Goal: Find specific page/section: Find specific page/section

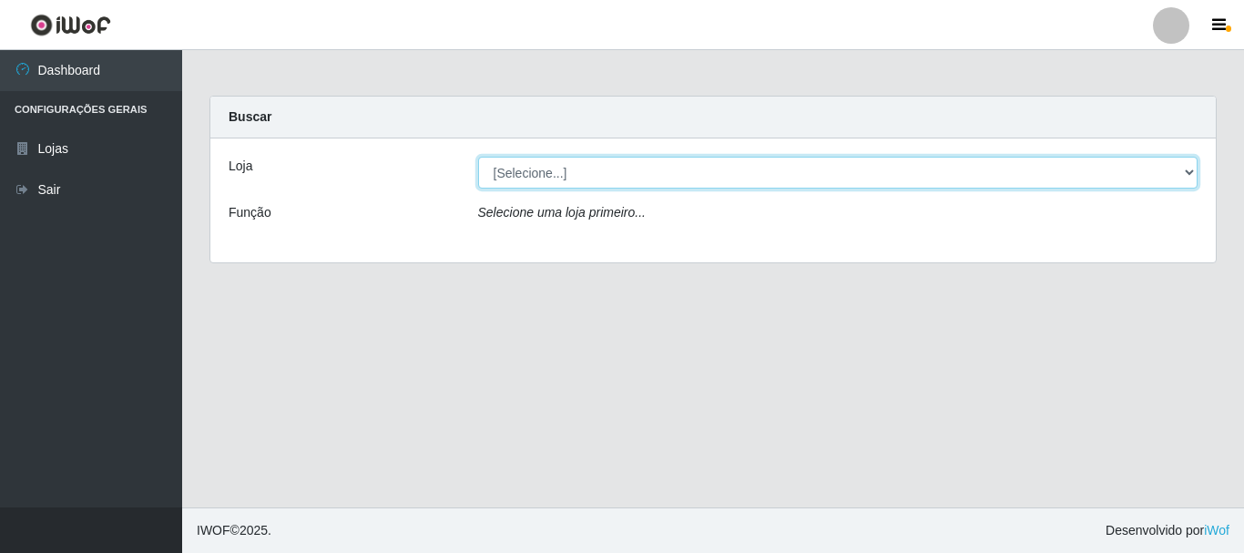
click at [542, 175] on select "[Selecione...] Hiper Queiroz - [GEOGRAPHIC_DATA]" at bounding box center [838, 173] width 720 height 32
select select "514"
click at [478, 157] on select "[Selecione...] Hiper Queiroz - [GEOGRAPHIC_DATA]" at bounding box center [838, 173] width 720 height 32
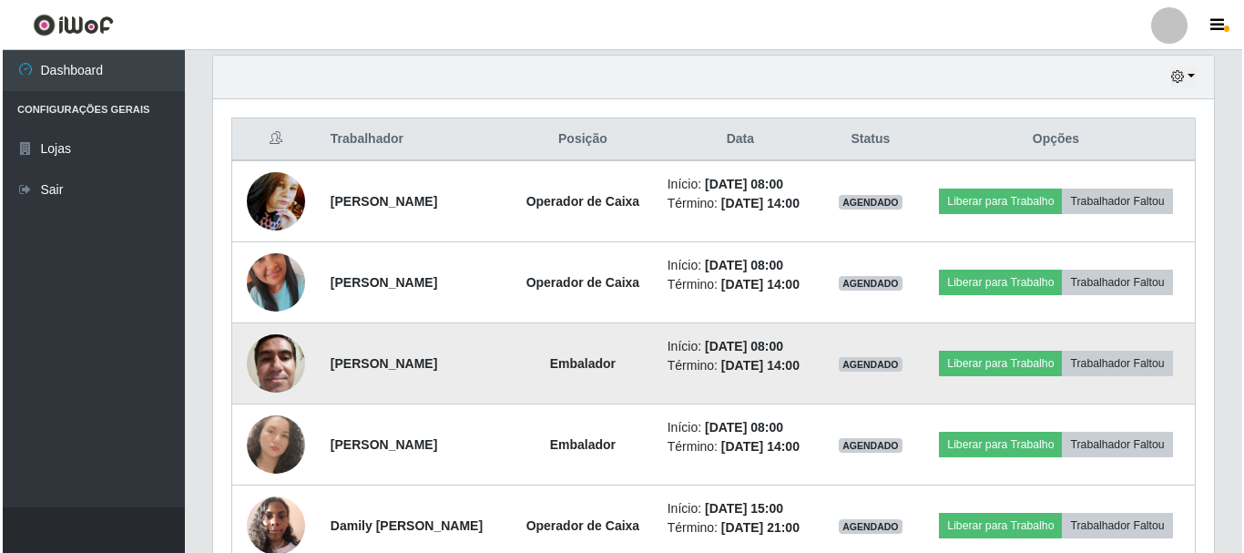
scroll to position [729, 0]
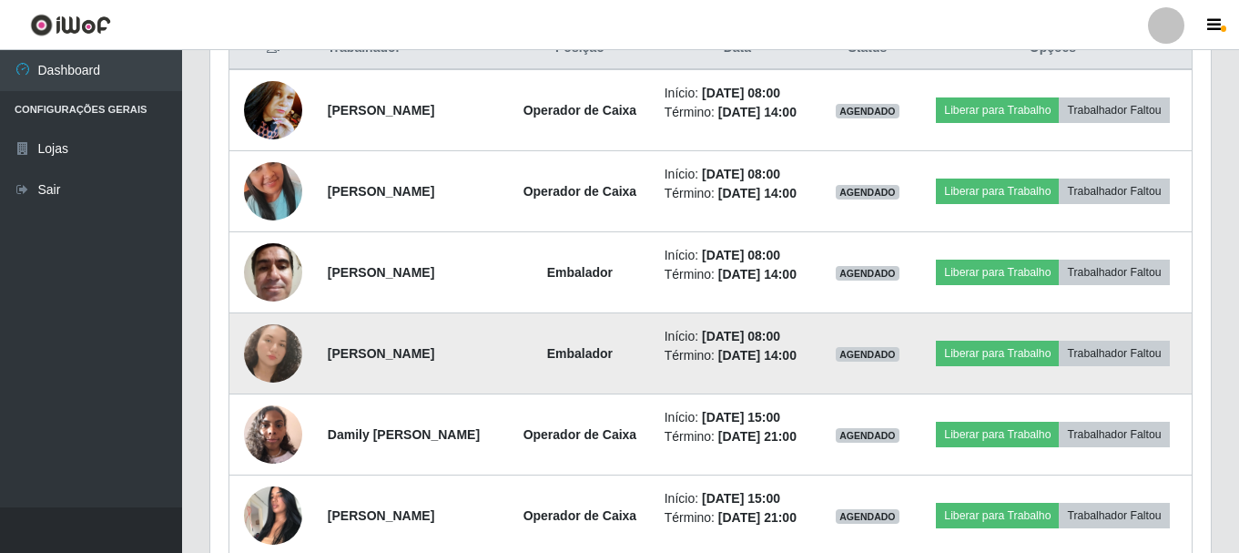
click at [267, 348] on img at bounding box center [273, 353] width 58 height 58
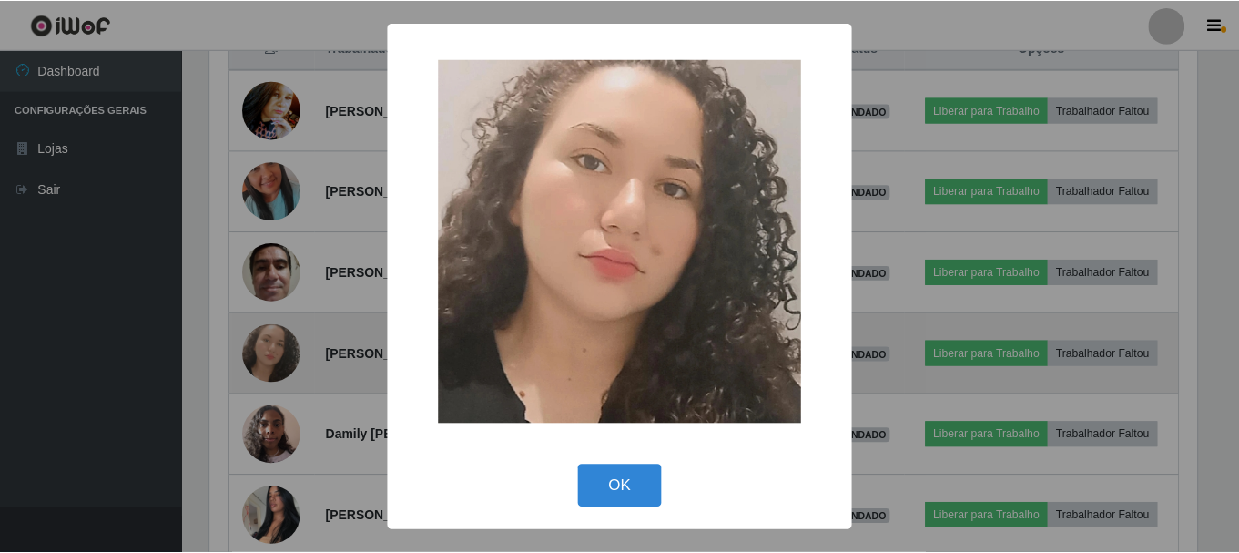
scroll to position [378, 992]
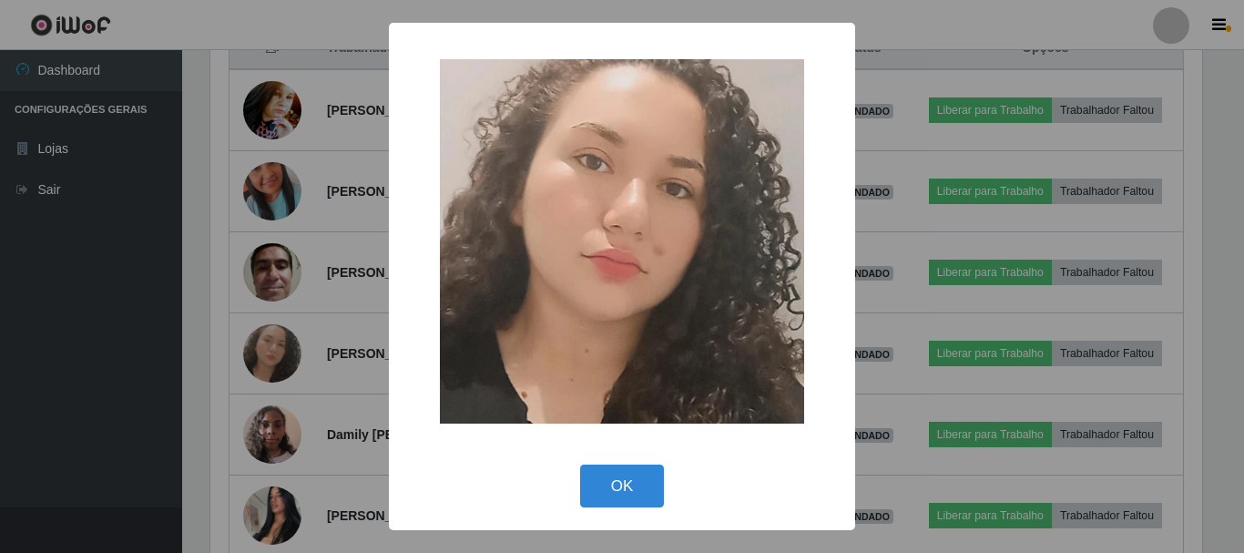
click at [911, 305] on div "× OK Cancel" at bounding box center [622, 276] width 1244 height 553
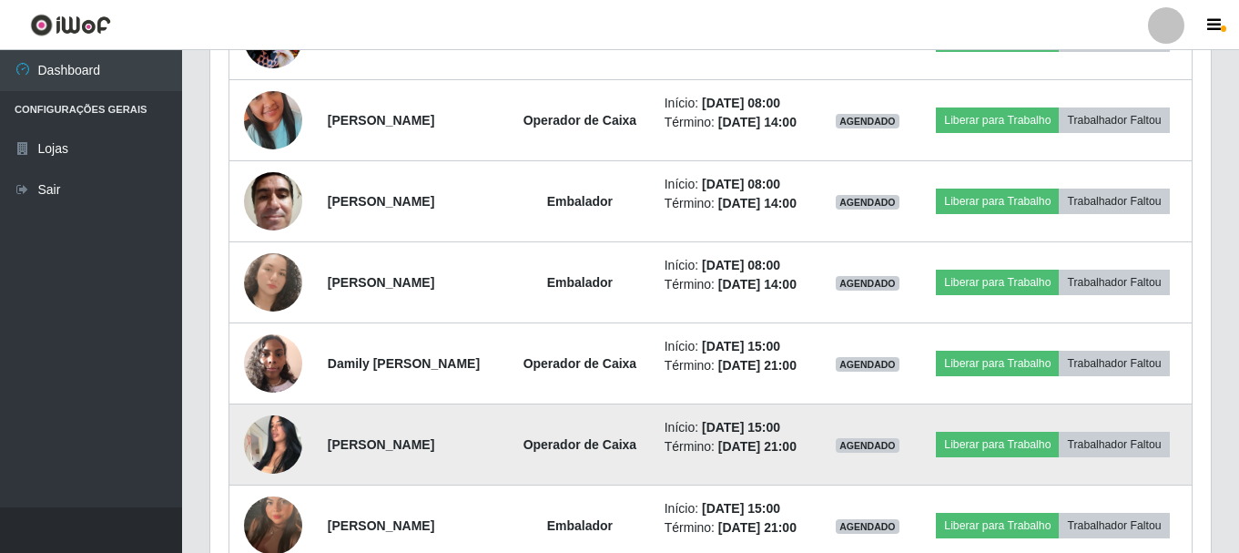
scroll to position [890, 0]
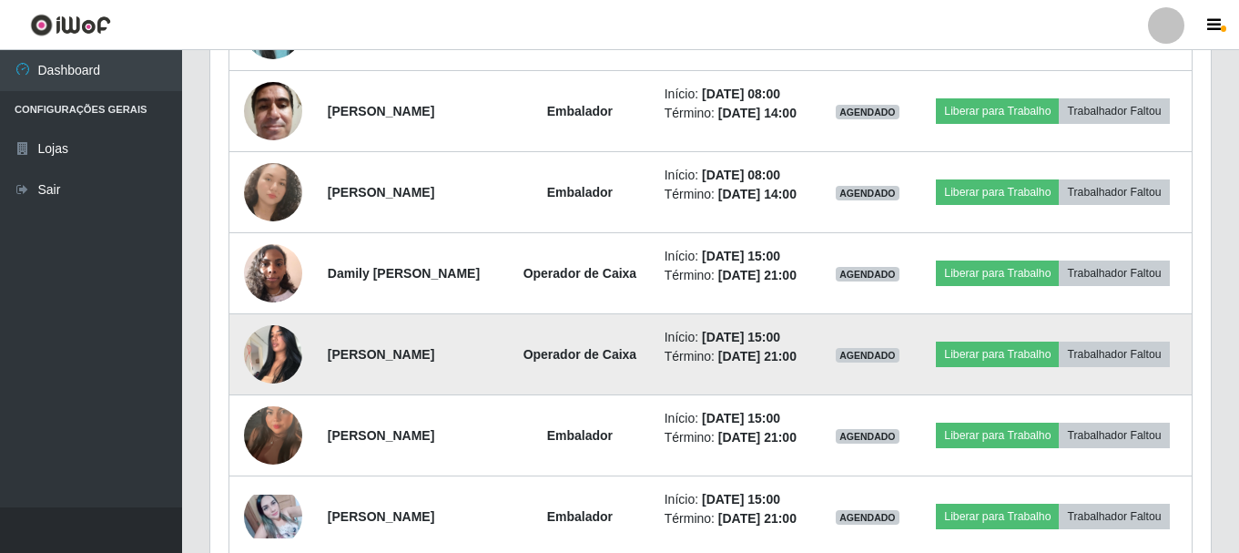
click at [285, 352] on img at bounding box center [273, 353] width 58 height 77
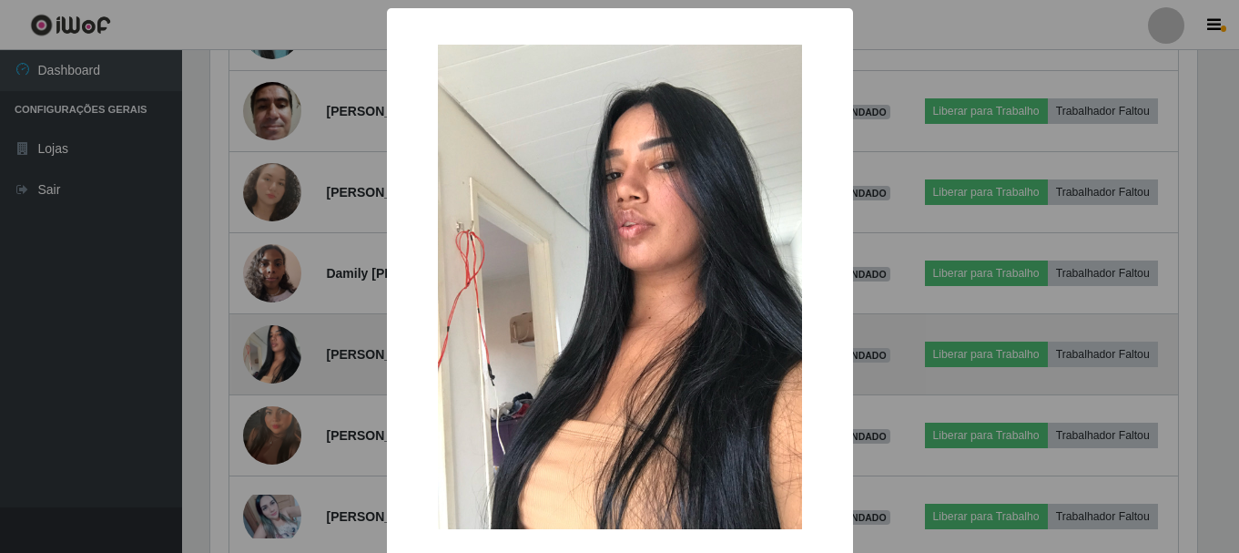
scroll to position [378, 992]
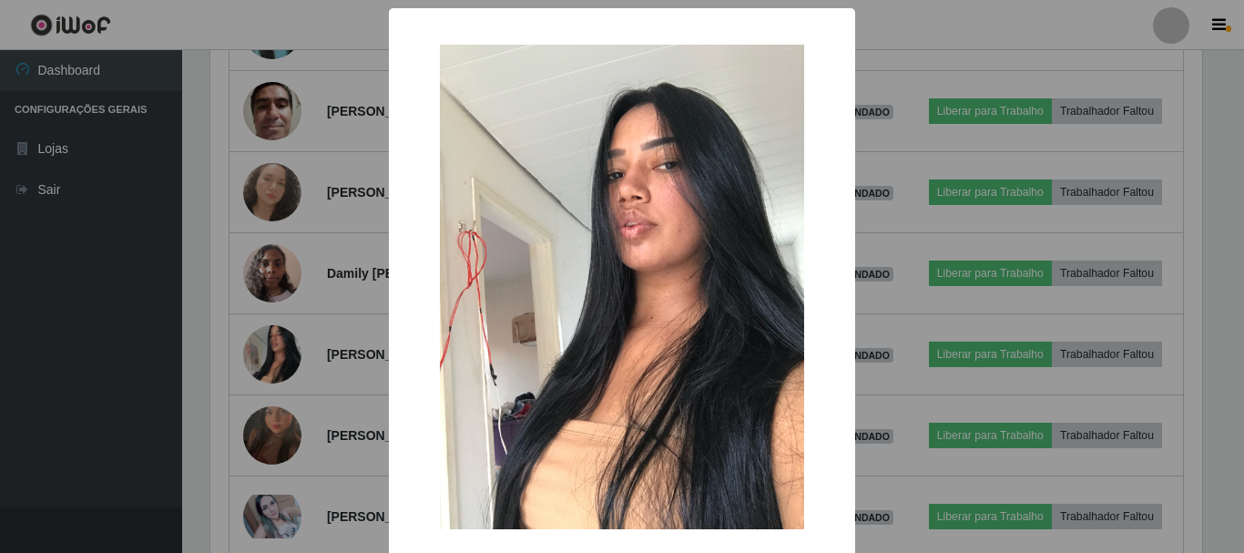
click at [725, 252] on img at bounding box center [622, 287] width 364 height 485
click at [995, 137] on div "× OK Cancel" at bounding box center [622, 276] width 1244 height 553
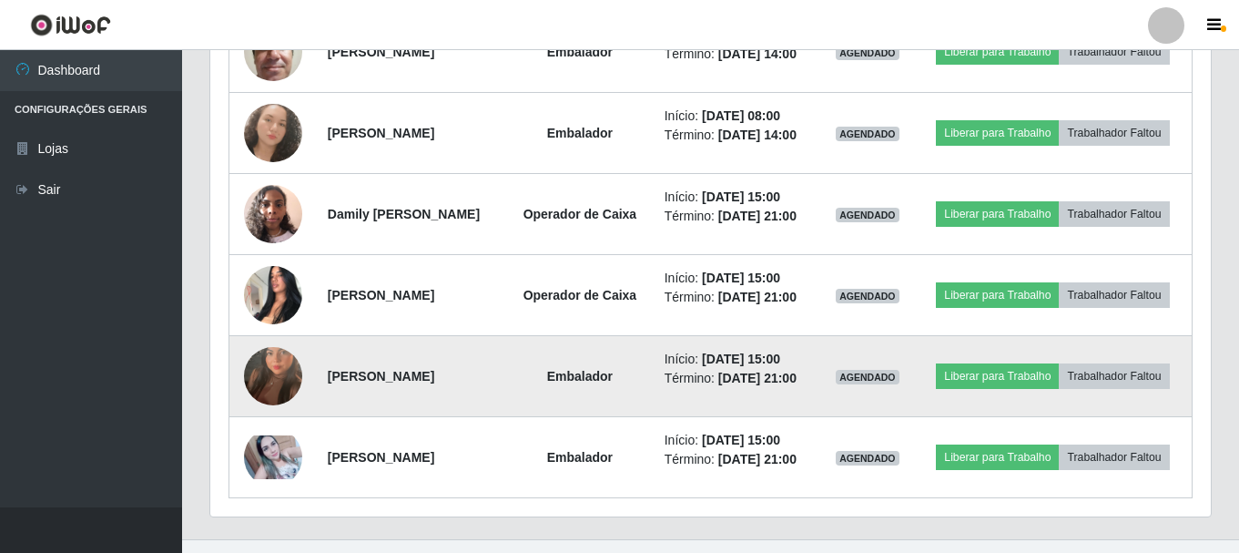
scroll to position [981, 0]
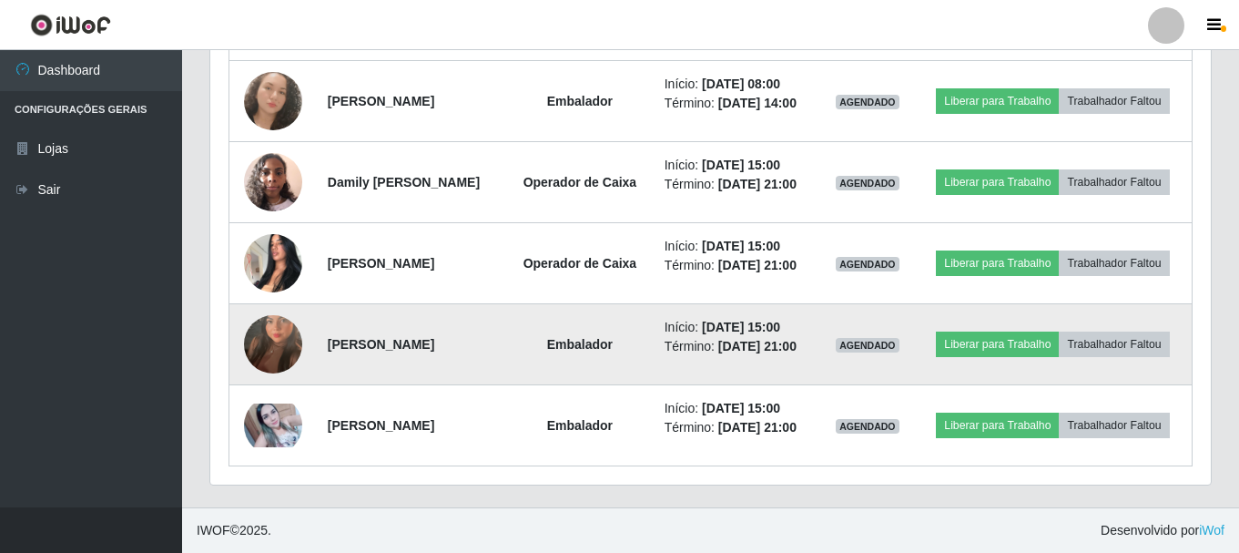
click at [282, 337] on img at bounding box center [273, 344] width 58 height 104
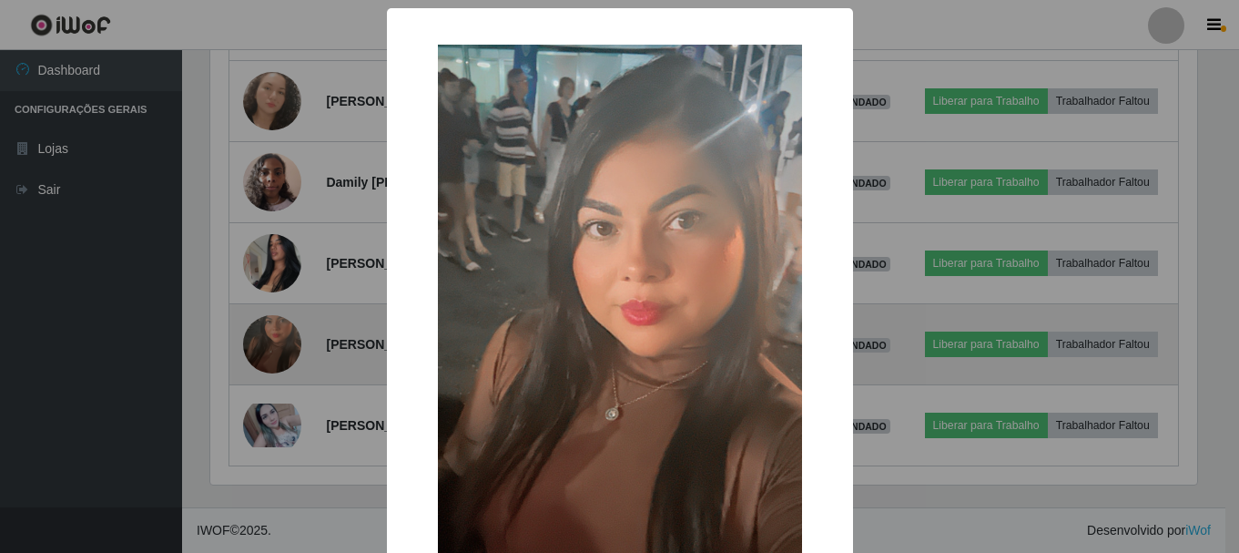
scroll to position [378, 992]
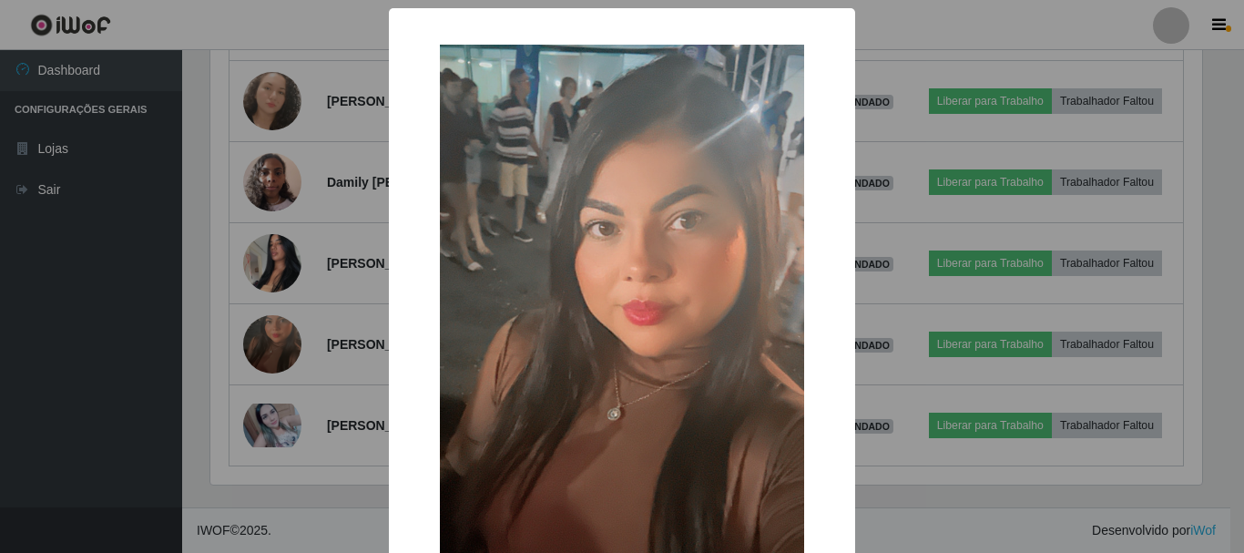
click at [954, 130] on div "× OK Cancel" at bounding box center [622, 276] width 1244 height 553
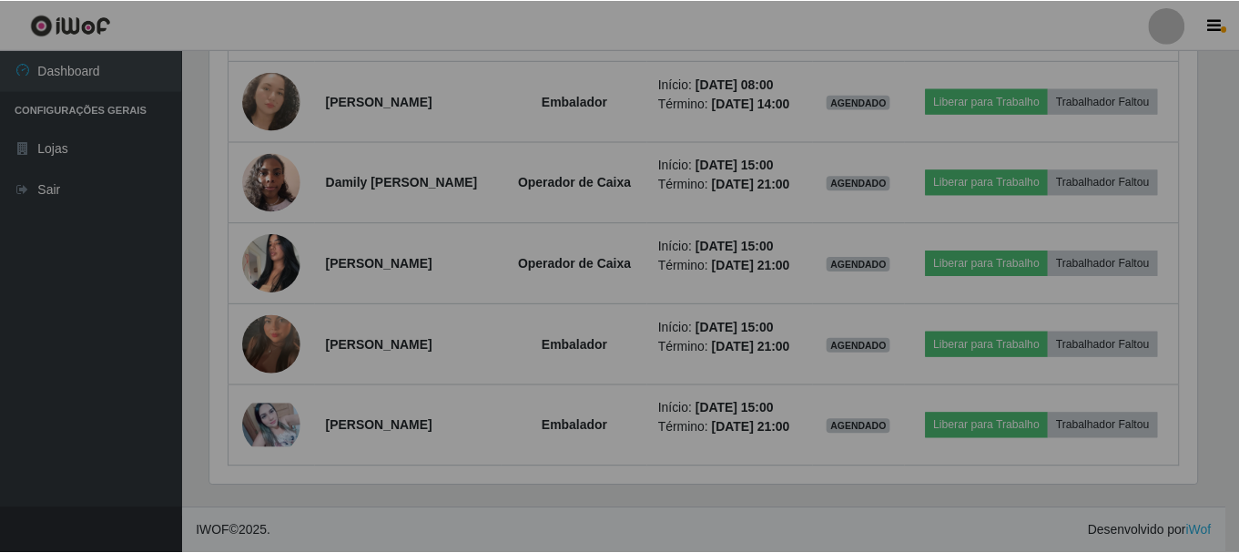
scroll to position [378, 1001]
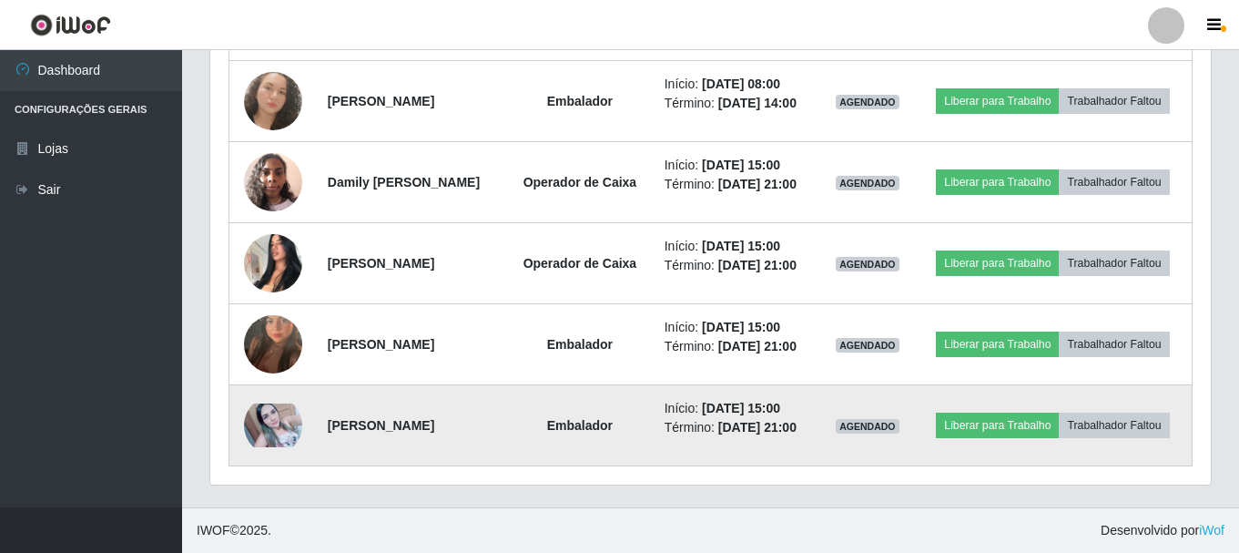
click at [286, 412] on img at bounding box center [273, 425] width 58 height 44
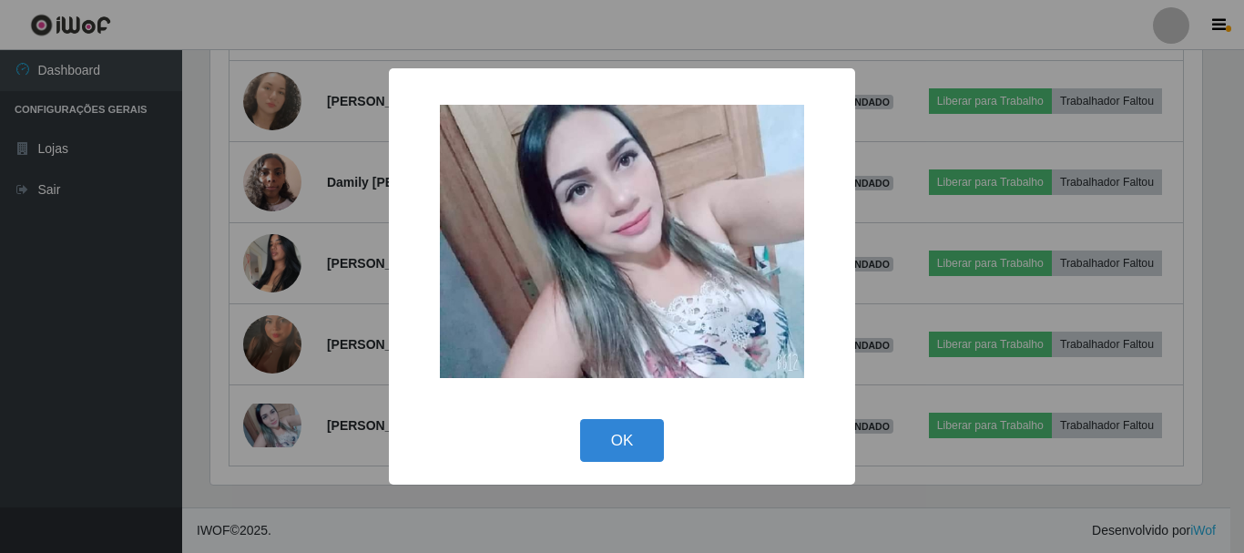
click at [812, 78] on div "× OK Cancel" at bounding box center [622, 276] width 466 height 416
click at [973, 117] on div "× OK Cancel" at bounding box center [622, 276] width 1244 height 553
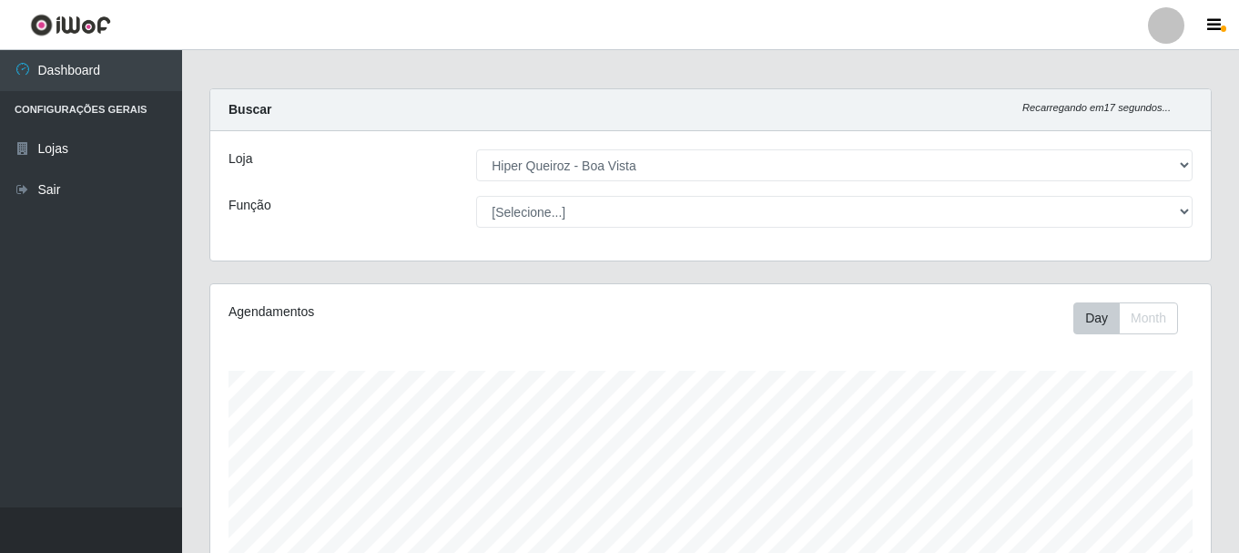
scroll to position [0, 0]
